Goal: Check status: Check status

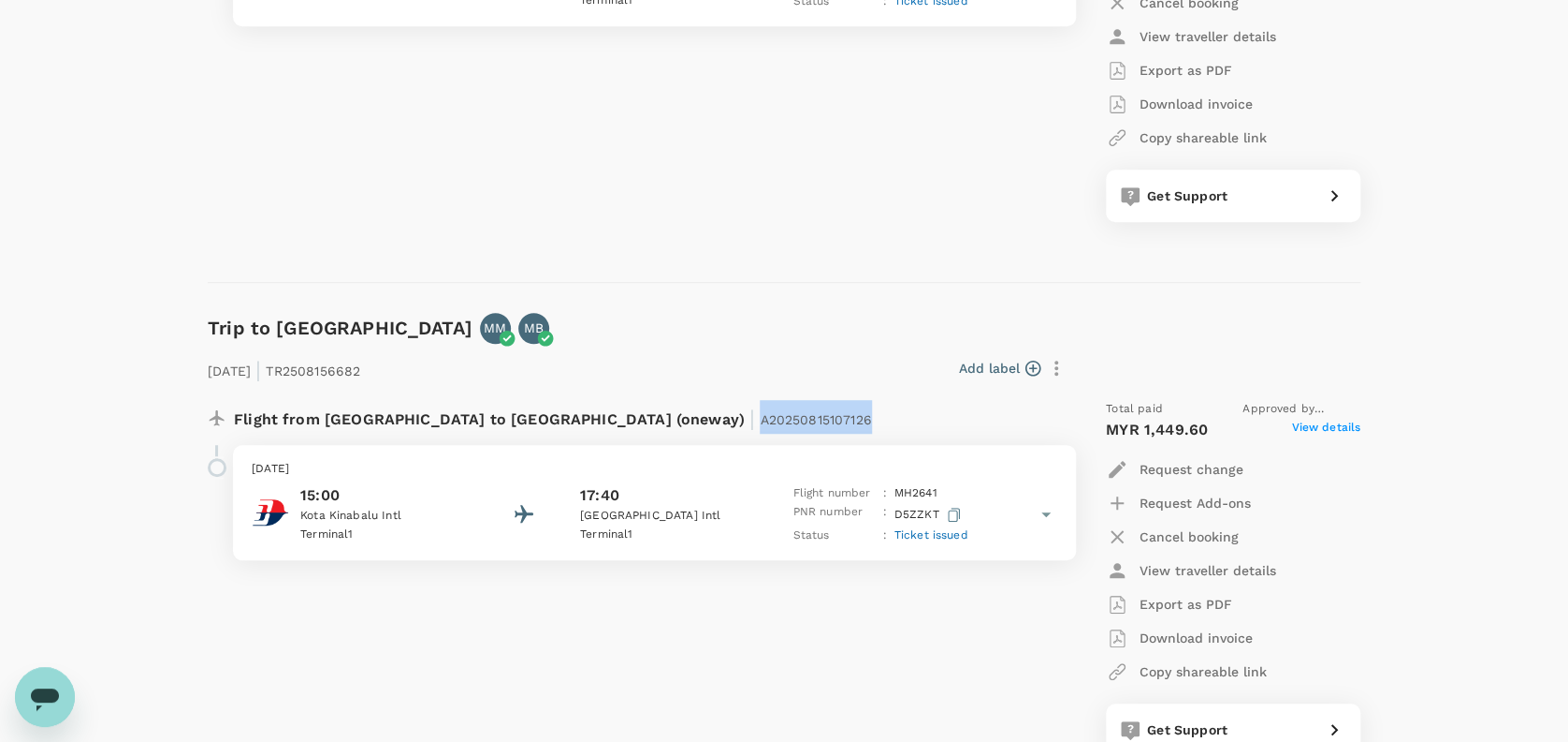
drag, startPoint x: 719, startPoint y: 413, endPoint x: 564, endPoint y: 423, distance: 155.3
click at [563, 423] on div "Flight from Malaysia to Malaysia (oneway) | A20250815107126" at bounding box center [593, 416] width 718 height 34
copy span "A20250815107126"
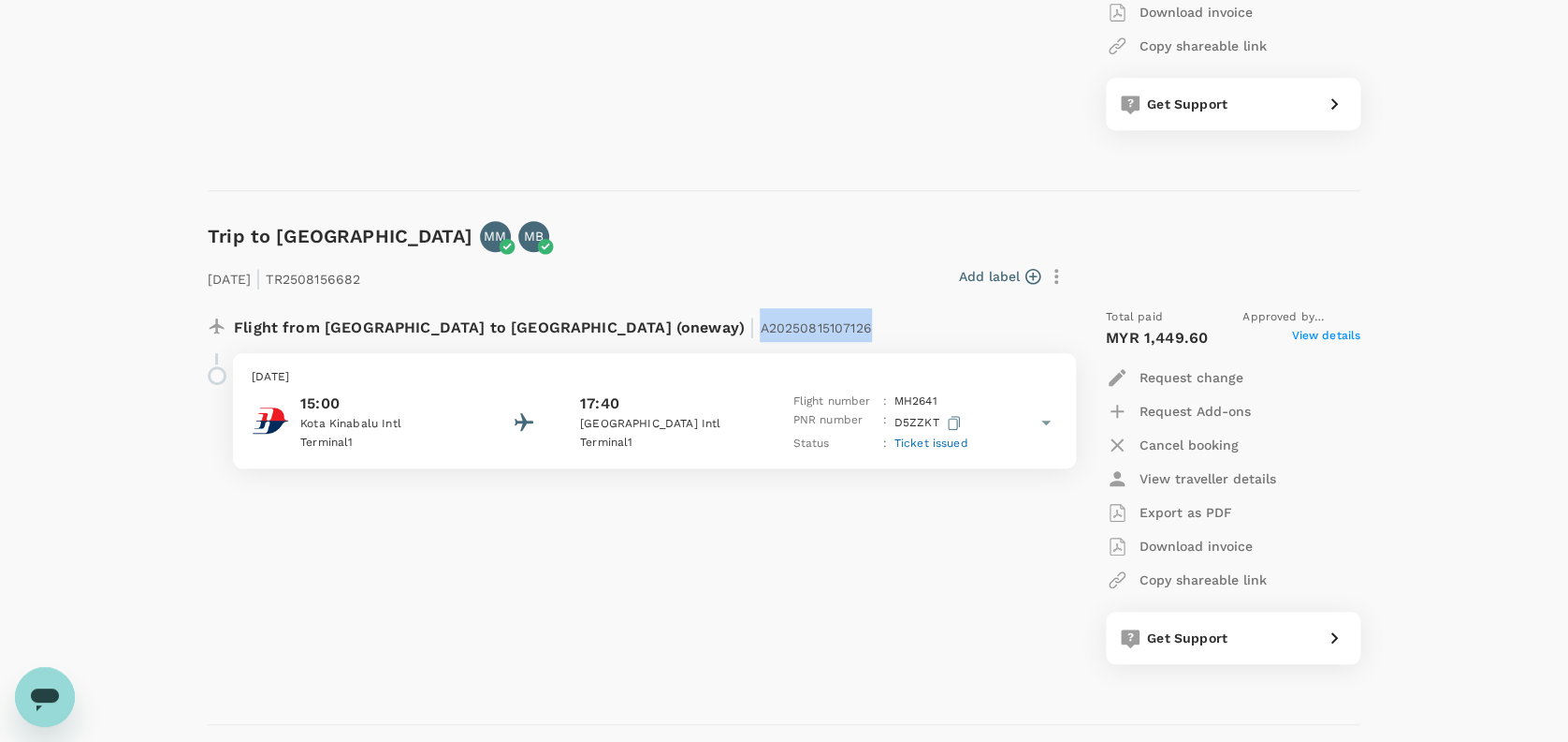
scroll to position [624, 0]
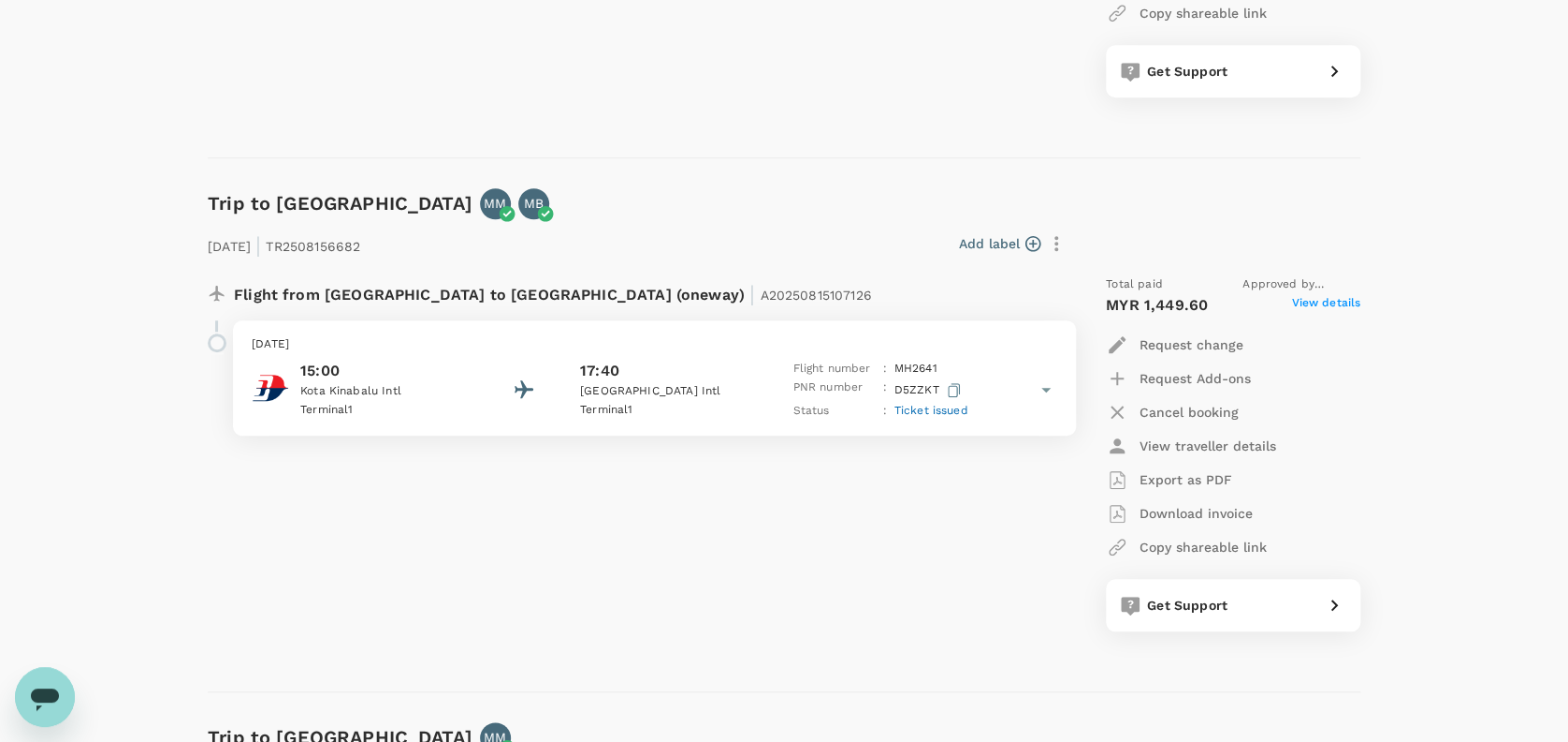
click at [758, 215] on div "29 Aug 2025 | TR2508156682 Add label Flight from Malaysia to Malaysia (oneway) …" at bounding box center [769, 425] width 1183 height 472
click at [1040, 387] on icon at bounding box center [1046, 389] width 22 height 22
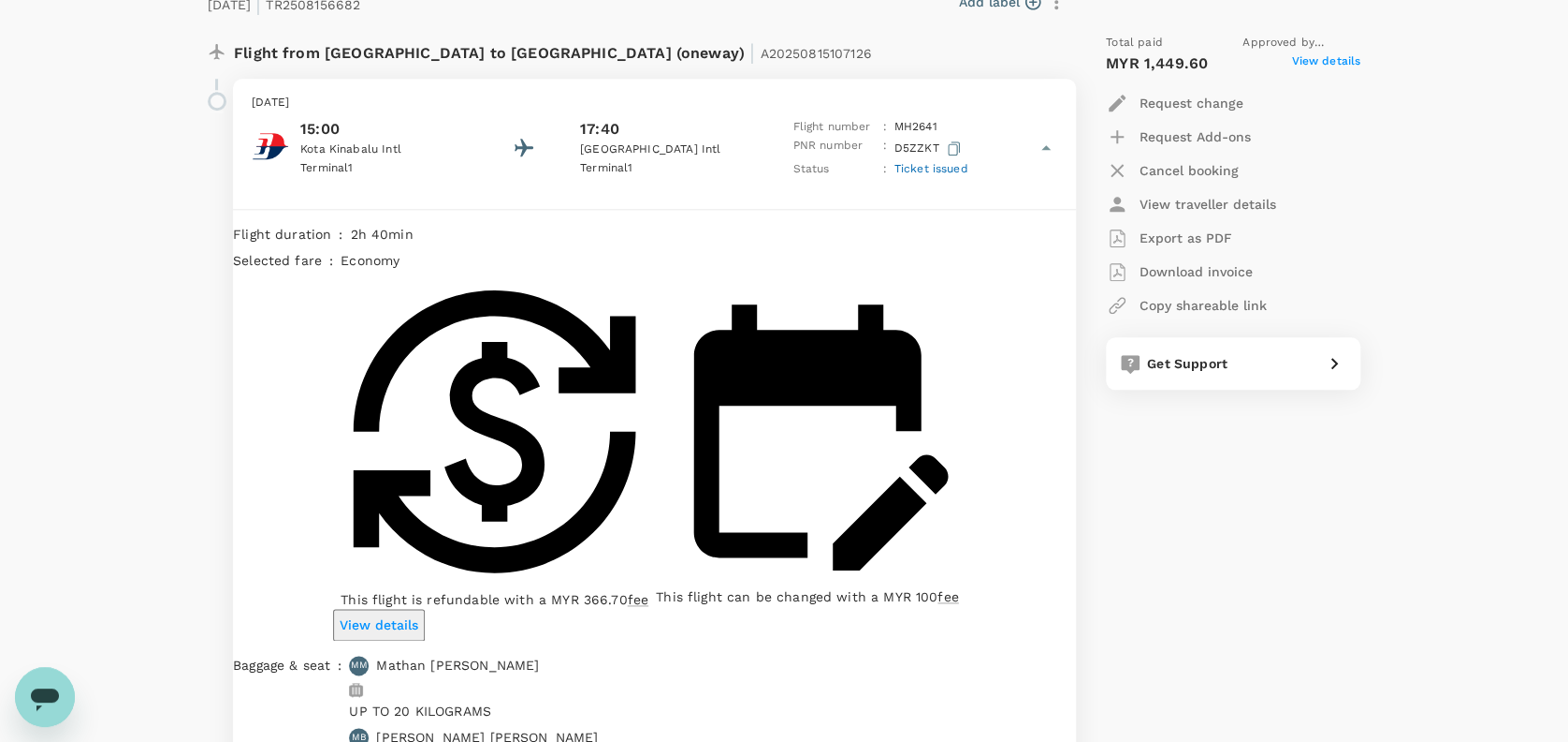
scroll to position [998, 0]
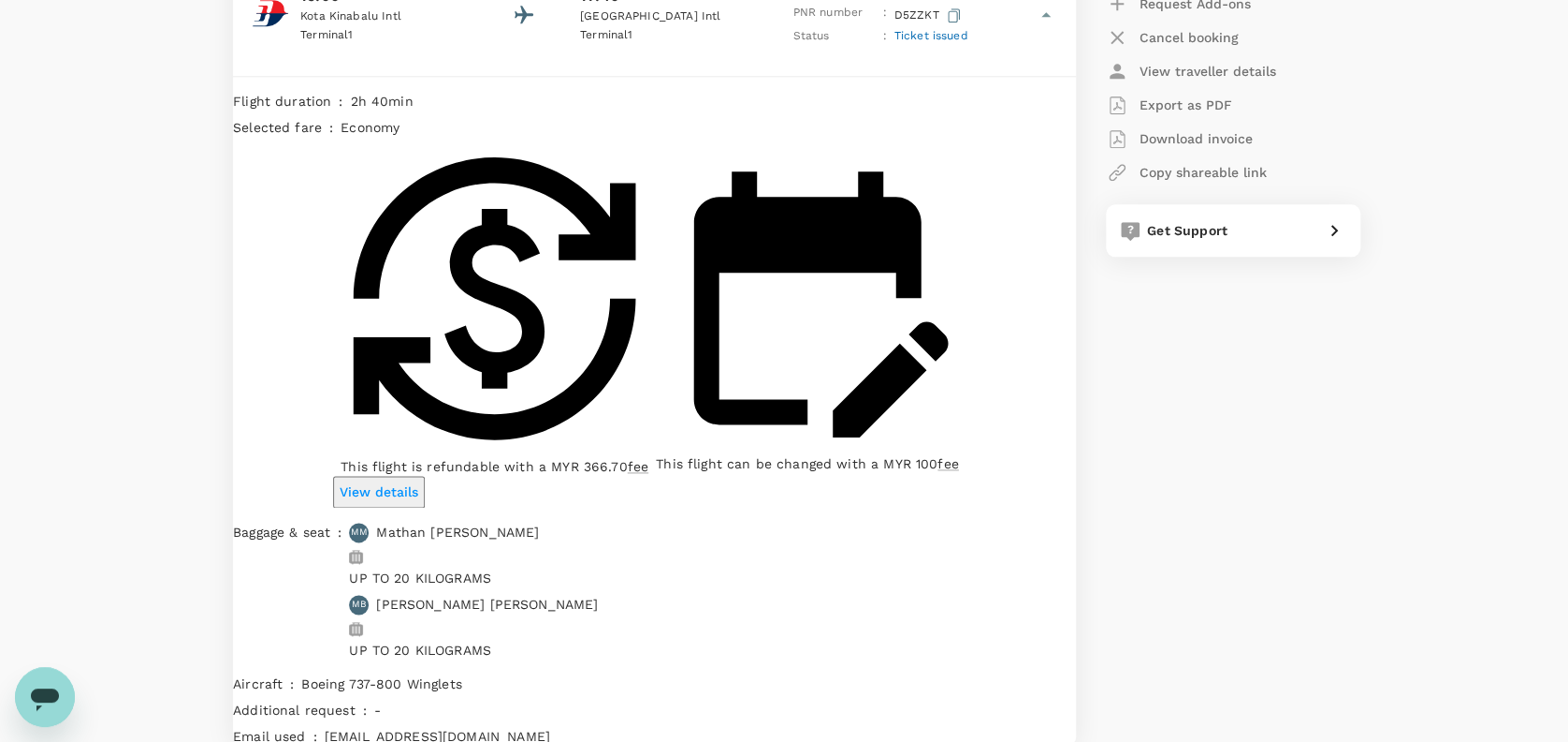
click at [419, 482] on p "View details" at bounding box center [379, 491] width 79 height 19
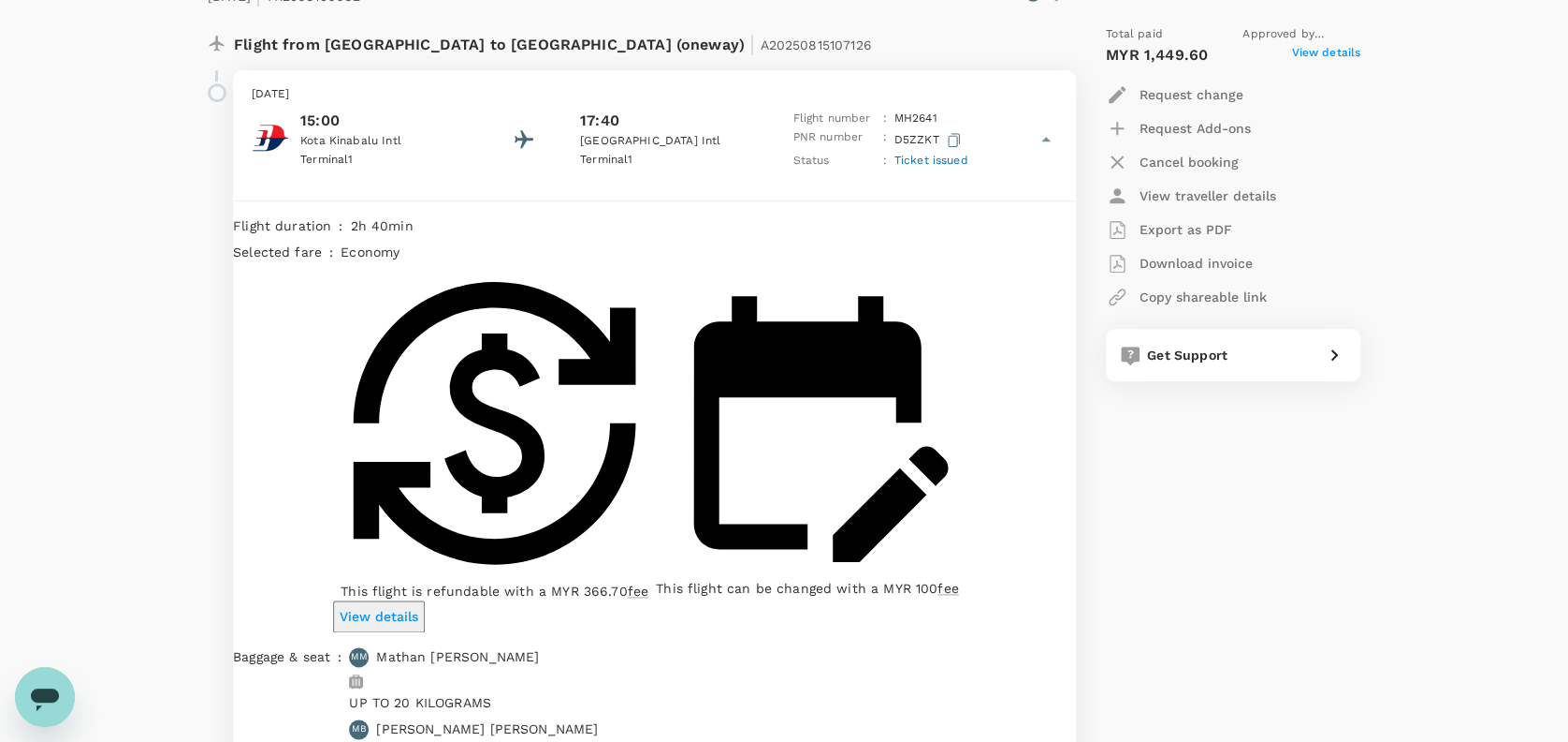
scroll to position [749, 0]
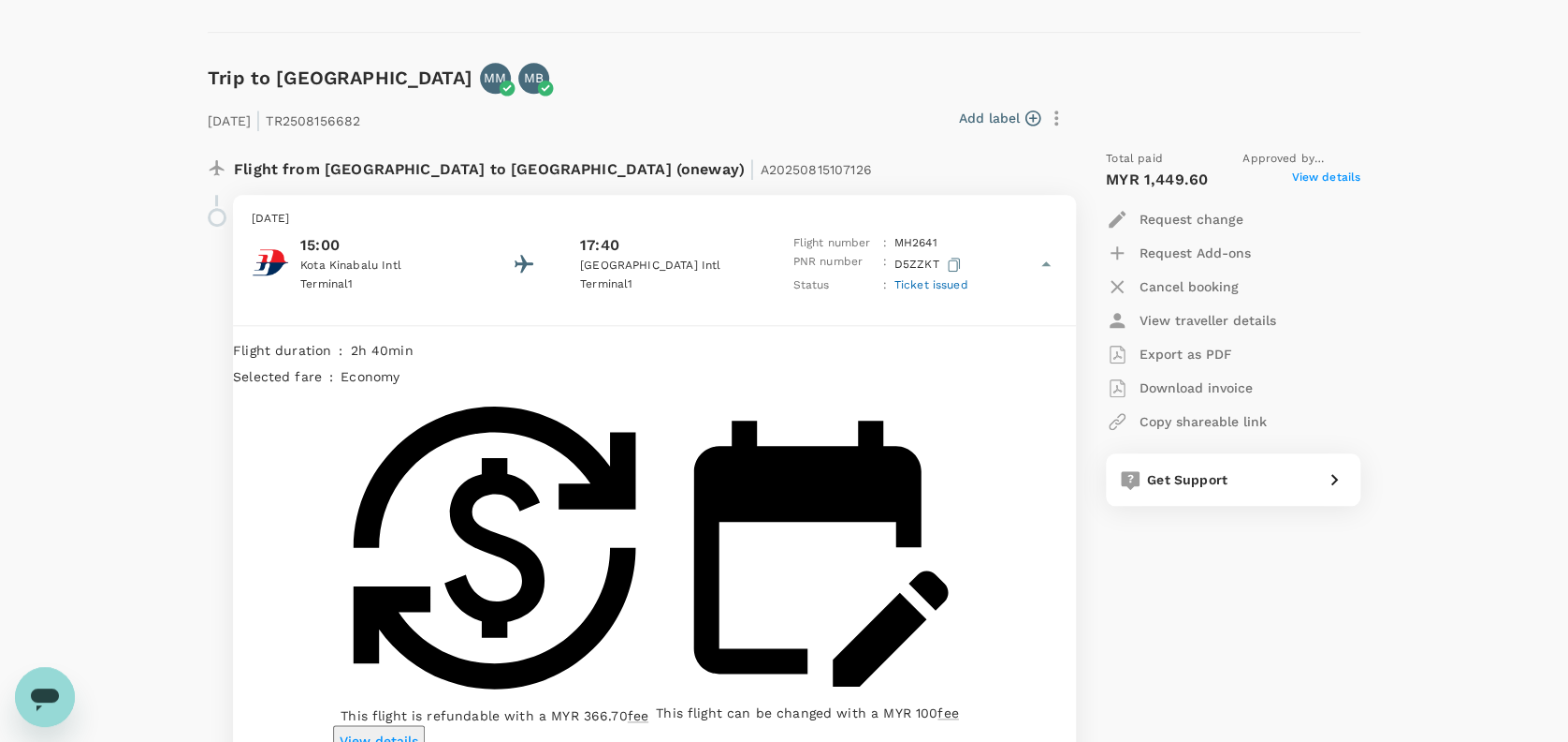
click at [1191, 351] on p "Export as PDF" at bounding box center [1186, 353] width 93 height 19
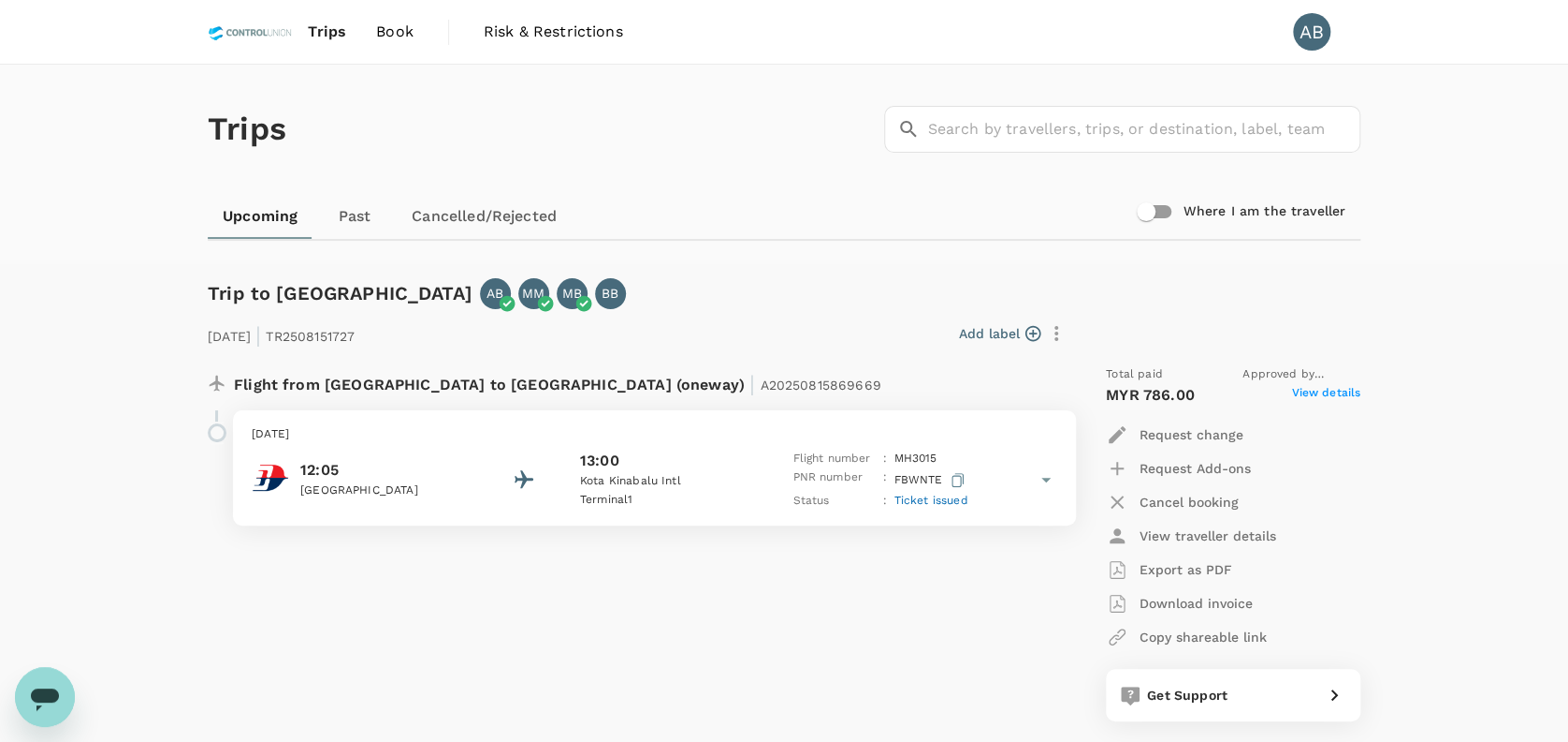
click at [1051, 480] on icon at bounding box center [1046, 478] width 22 height 22
